Goal: Register for event/course

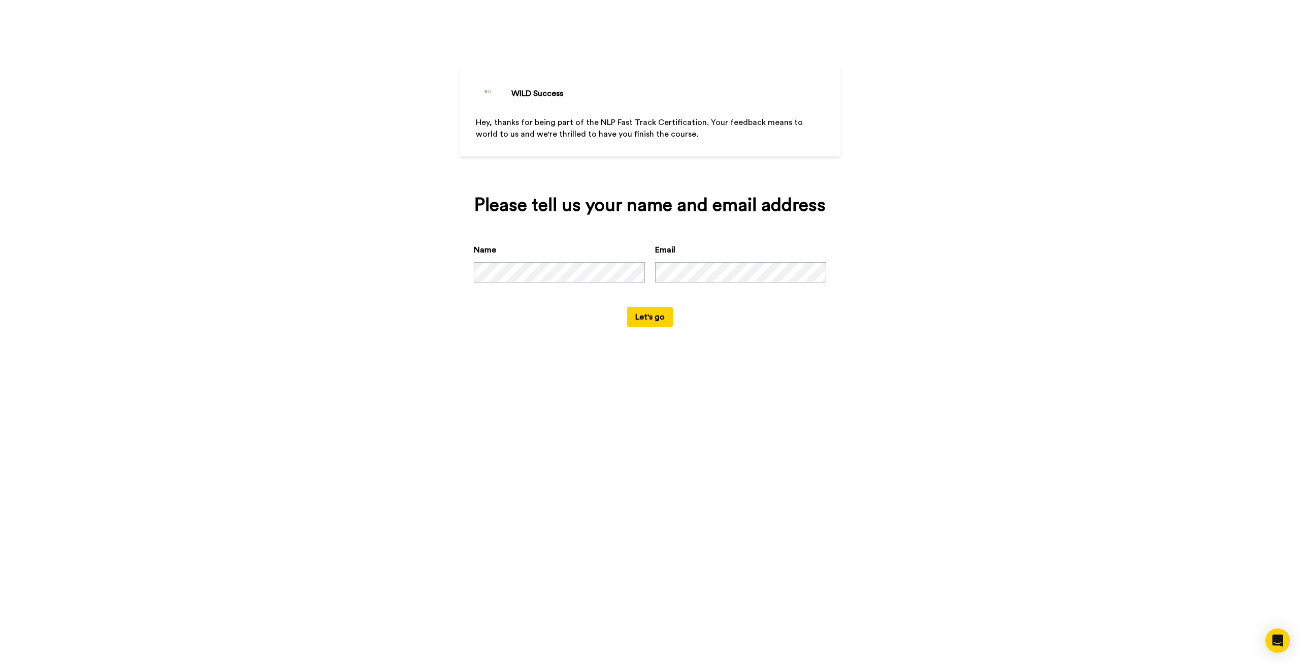
click at [646, 317] on button "Let's go" at bounding box center [650, 317] width 46 height 20
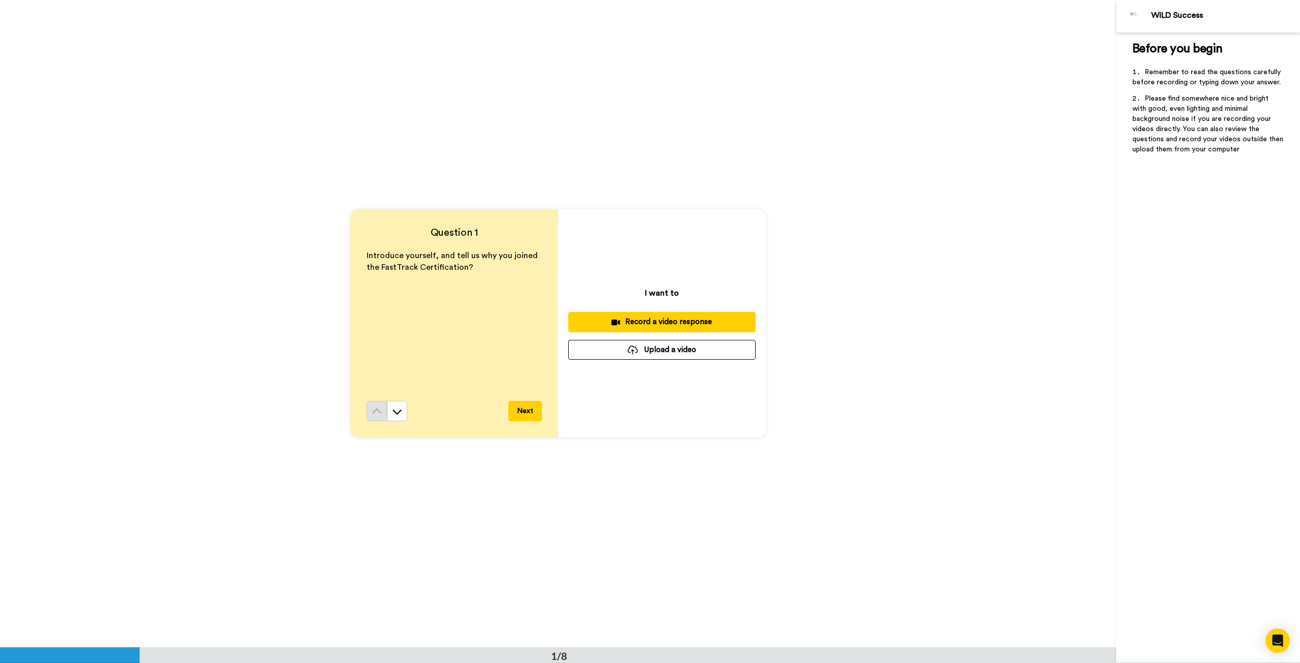
click at [526, 410] on button "Next" at bounding box center [525, 411] width 34 height 20
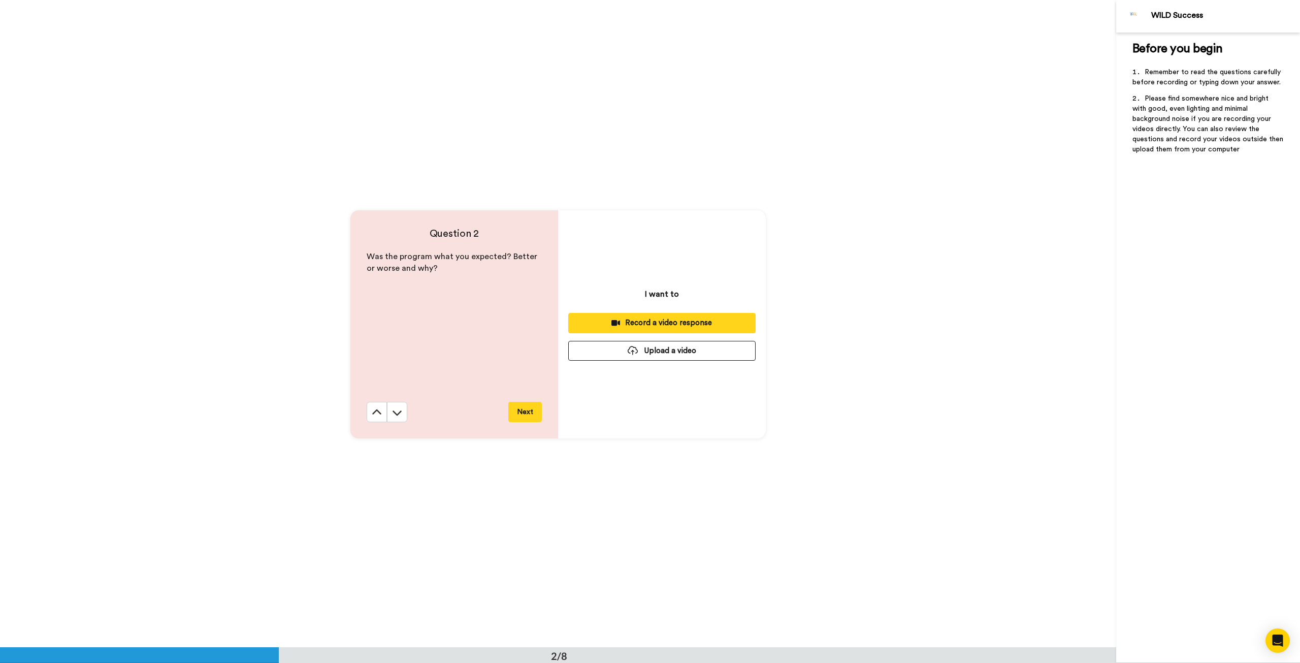
scroll to position [647, 0]
click at [375, 411] on icon at bounding box center [377, 411] width 10 height 10
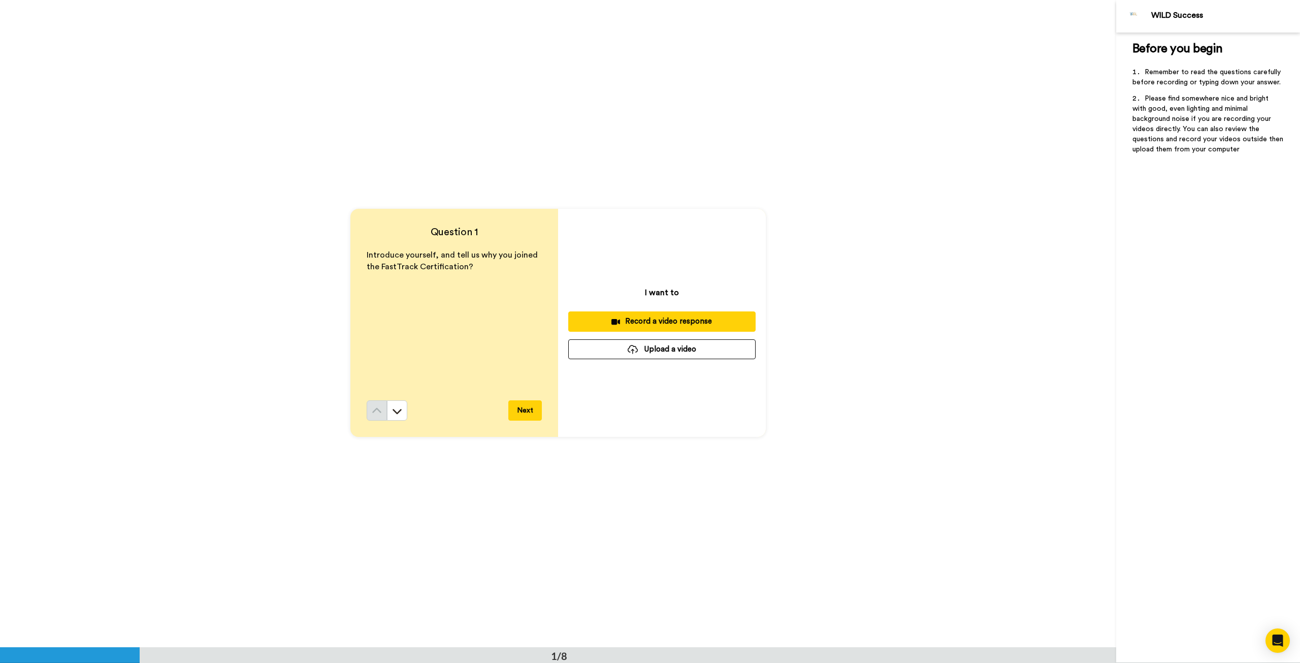
scroll to position [0, 0]
click at [454, 352] on div "Introduce yourself, and tell us why you joined the FastTrack Certification?" at bounding box center [454, 325] width 175 height 151
click at [397, 417] on button at bounding box center [397, 411] width 20 height 20
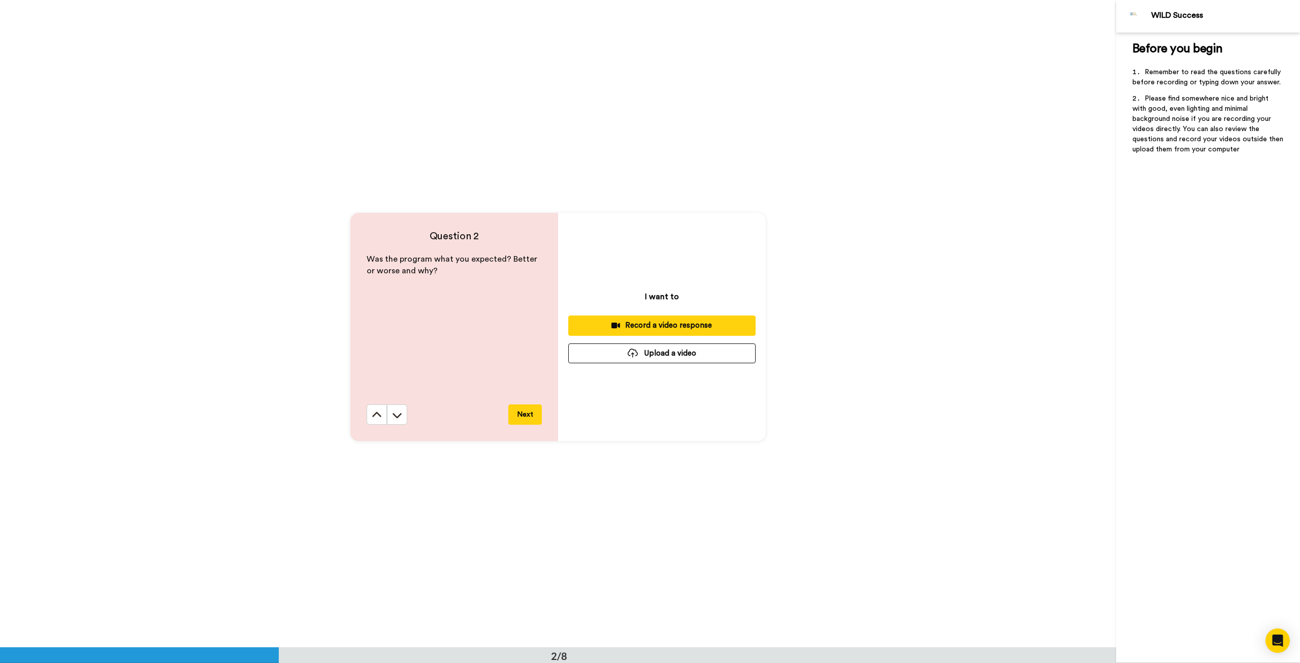
scroll to position [647, 0]
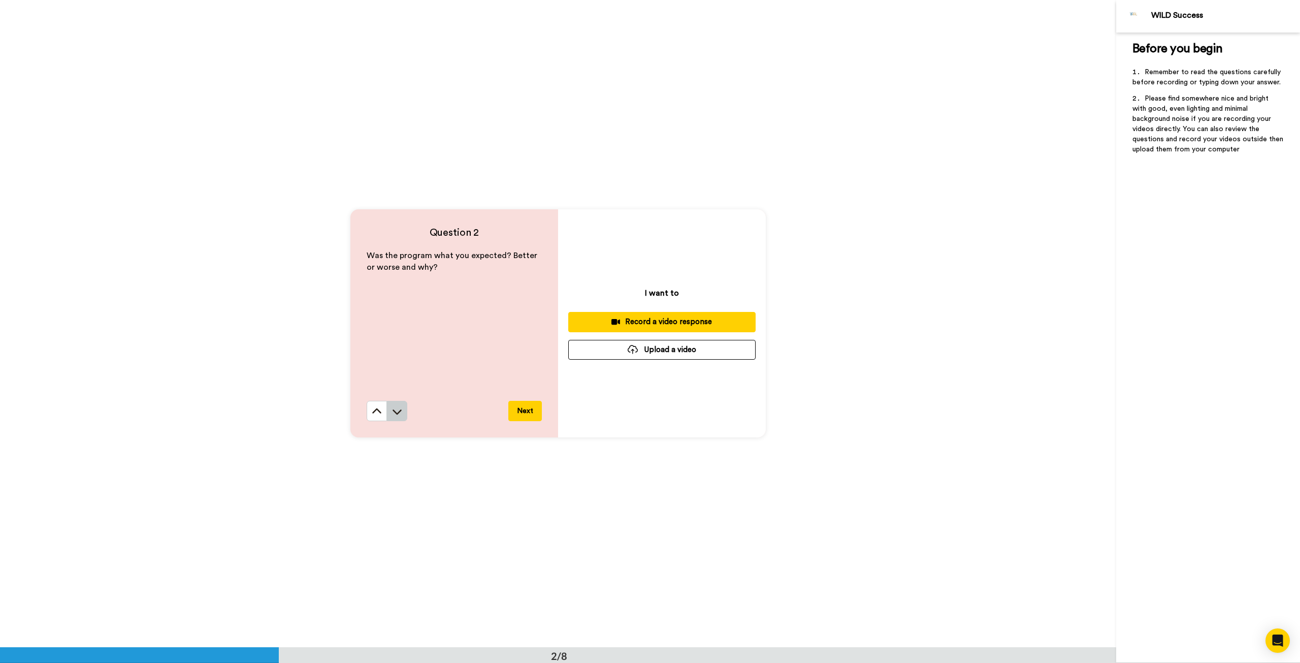
click at [394, 412] on icon at bounding box center [397, 411] width 10 height 10
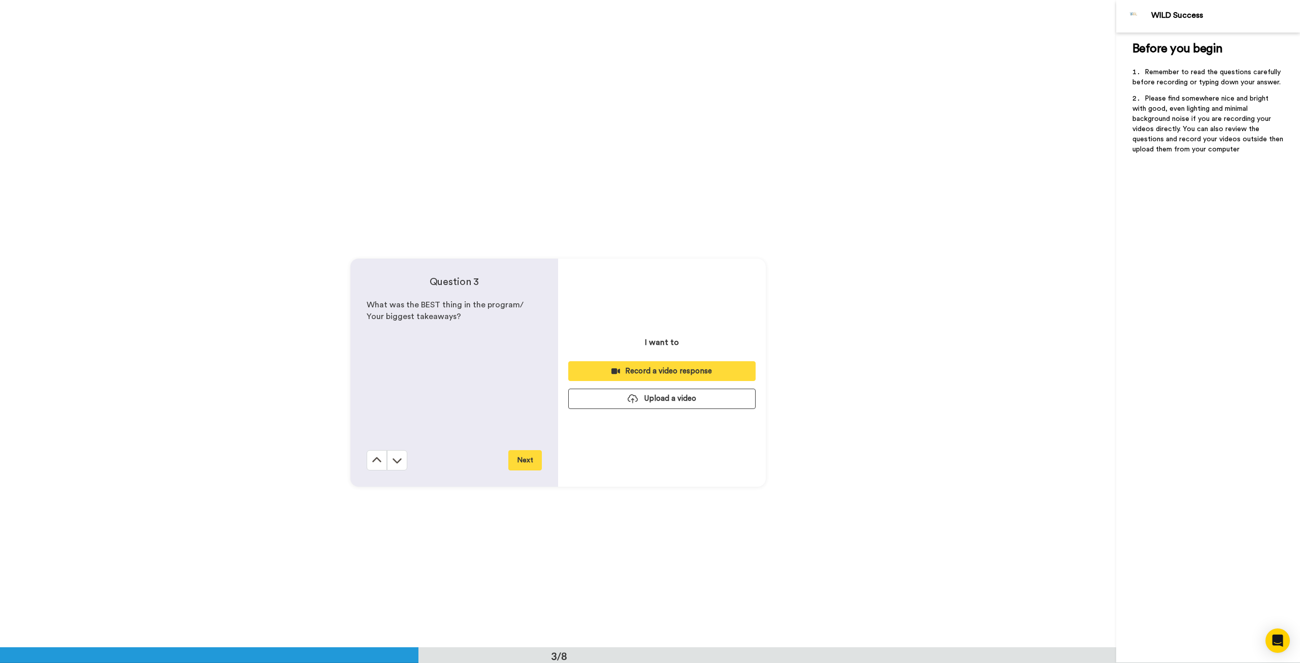
scroll to position [1294, 0]
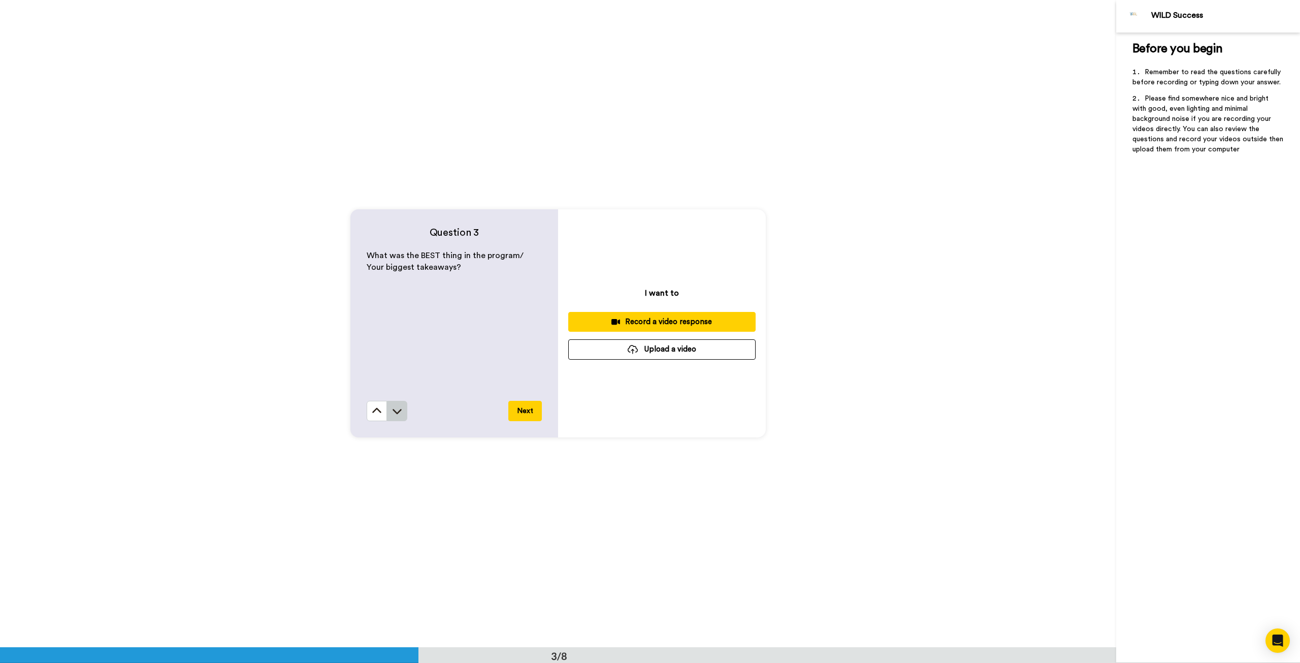
click at [396, 409] on icon at bounding box center [397, 411] width 10 height 10
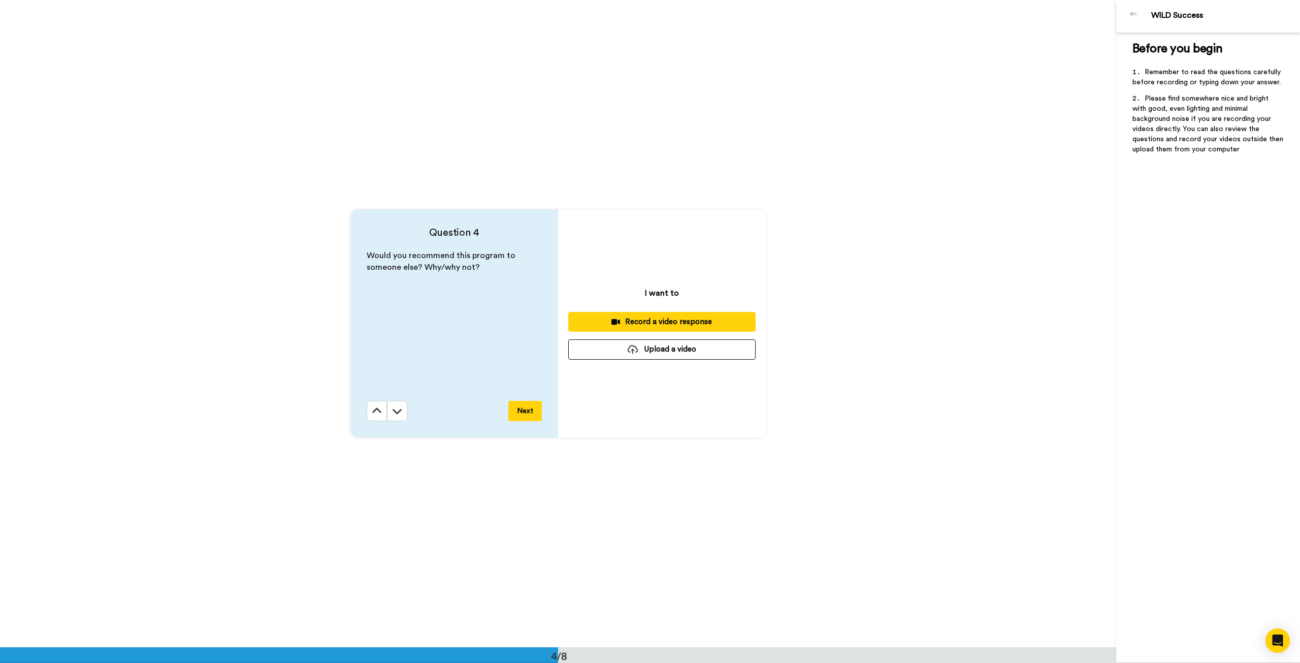
scroll to position [1941, 0]
click at [397, 408] on icon at bounding box center [397, 411] width 10 height 10
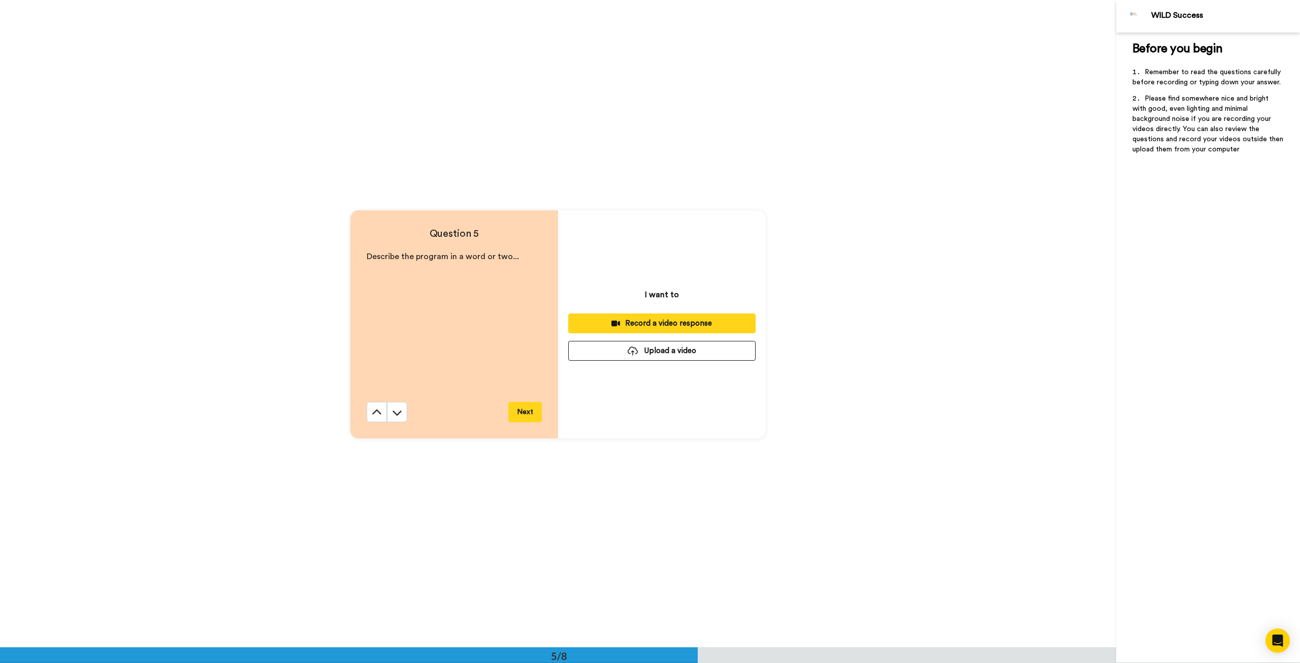
scroll to position [2588, 0]
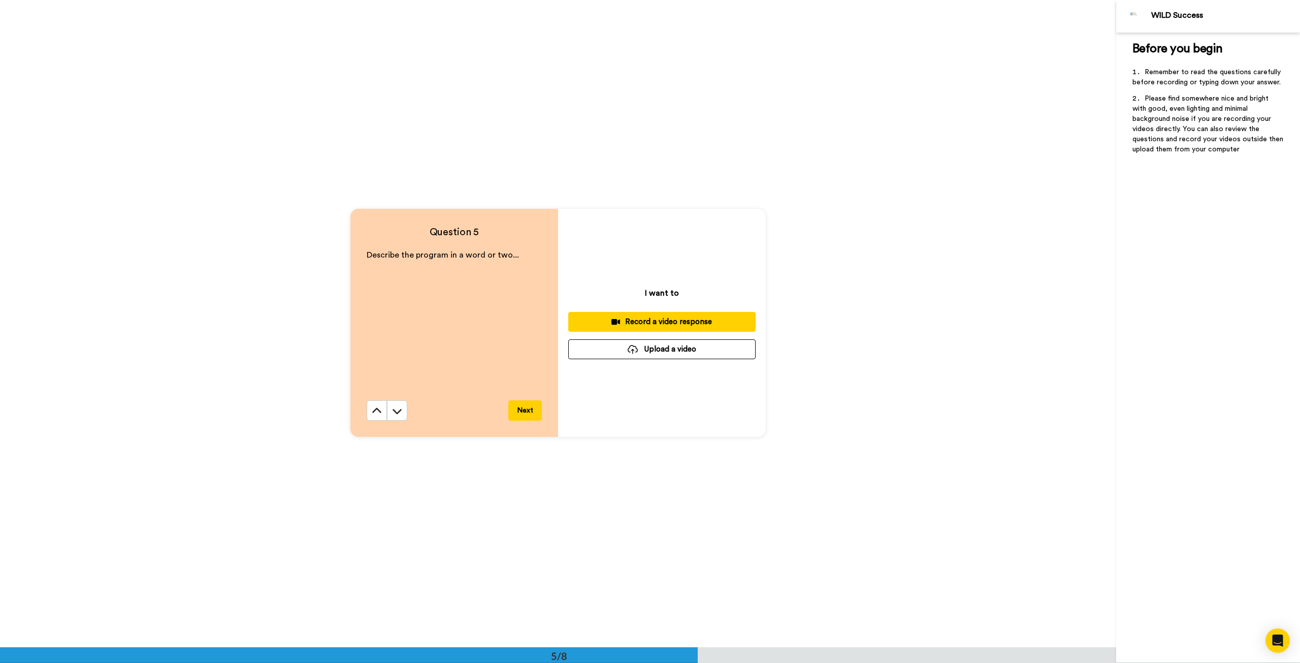
click at [397, 408] on icon at bounding box center [397, 411] width 10 height 10
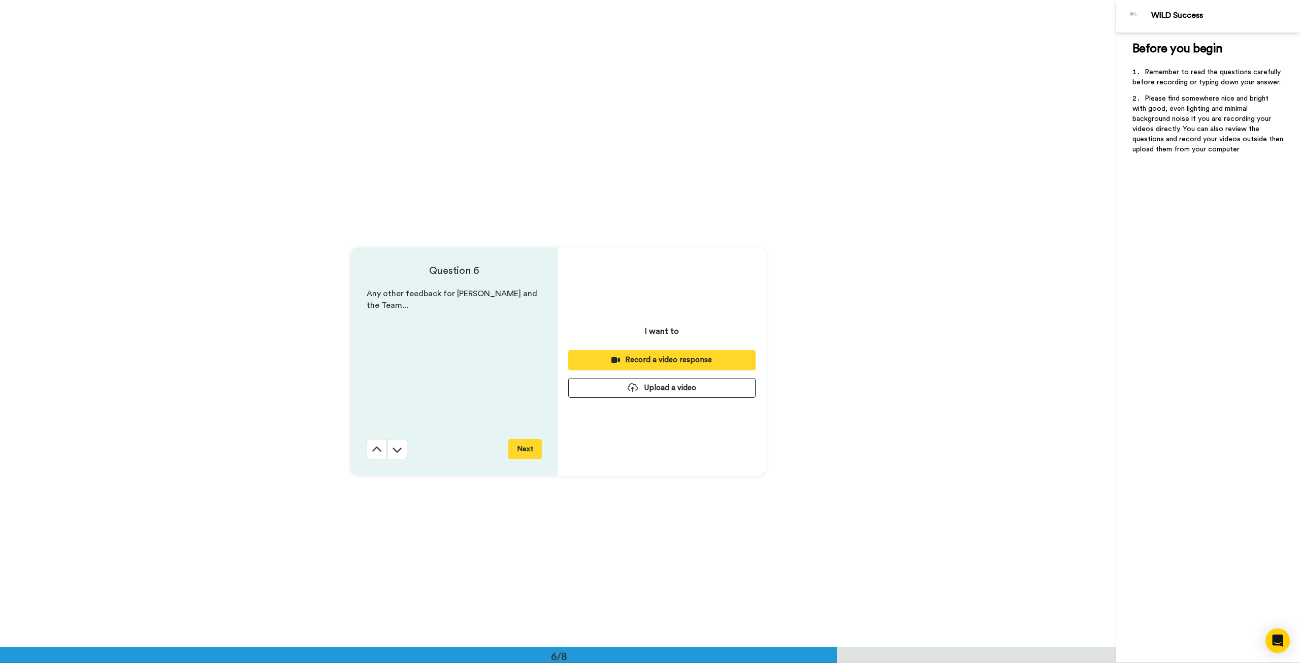
scroll to position [3234, 0]
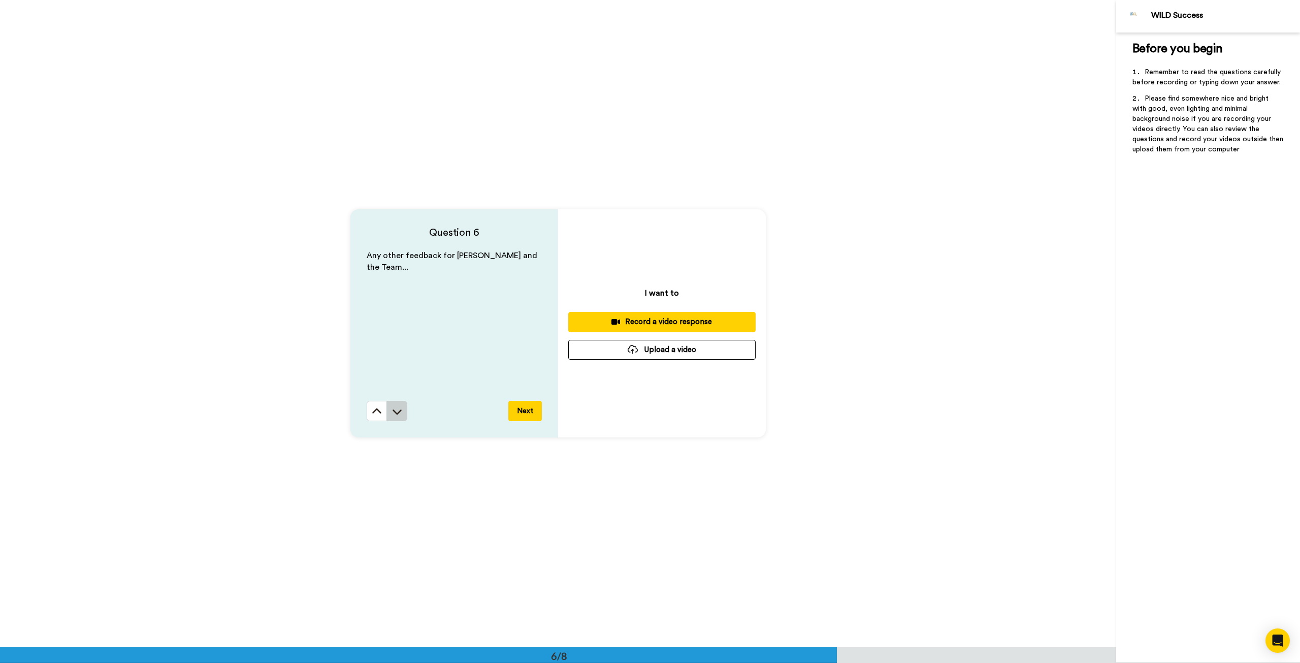
click at [398, 408] on icon at bounding box center [397, 411] width 10 height 10
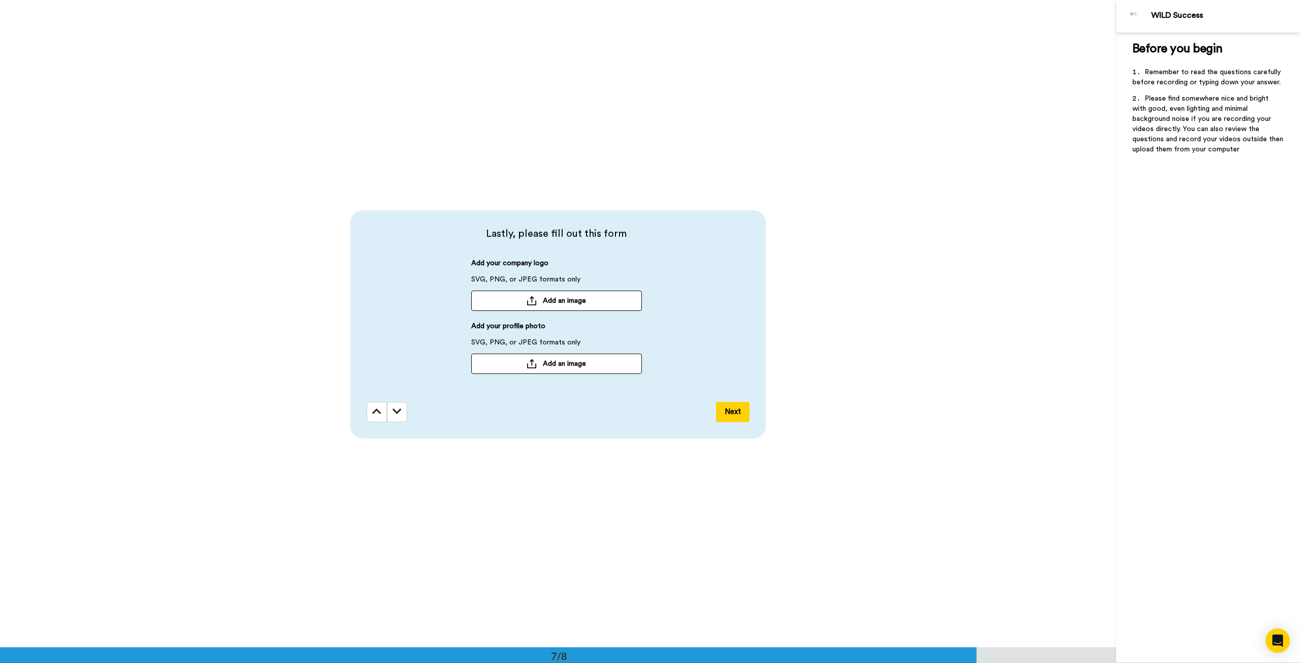
scroll to position [3881, 0]
click at [398, 408] on icon at bounding box center [397, 410] width 9 height 10
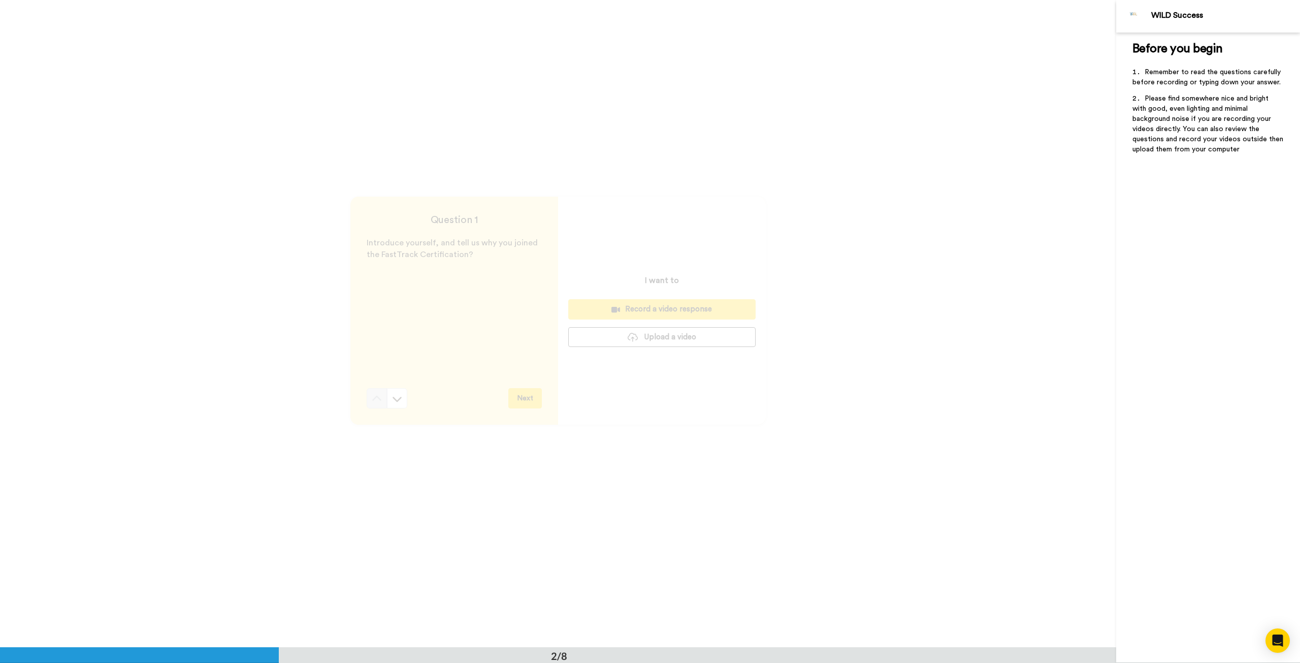
scroll to position [0, 0]
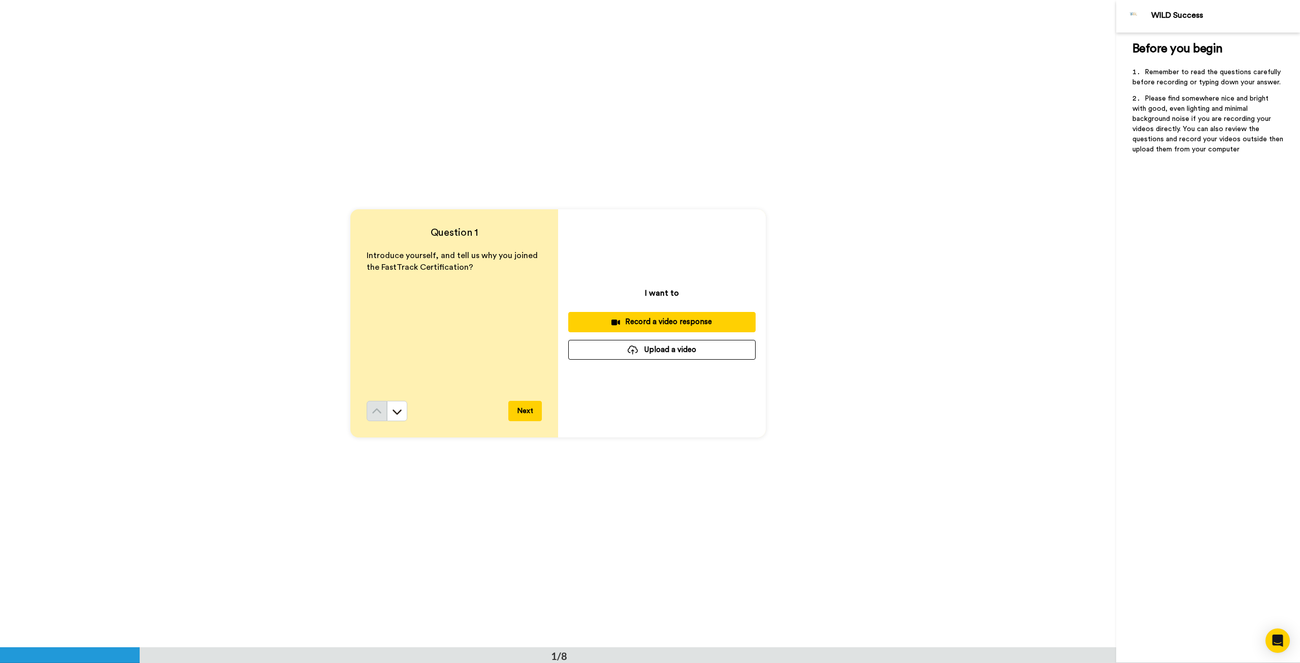
click at [651, 291] on p "I want to" at bounding box center [662, 293] width 34 height 12
click at [675, 394] on div "I want to Record a video response Upload a video" at bounding box center [662, 323] width 208 height 228
